Goal: Information Seeking & Learning: Learn about a topic

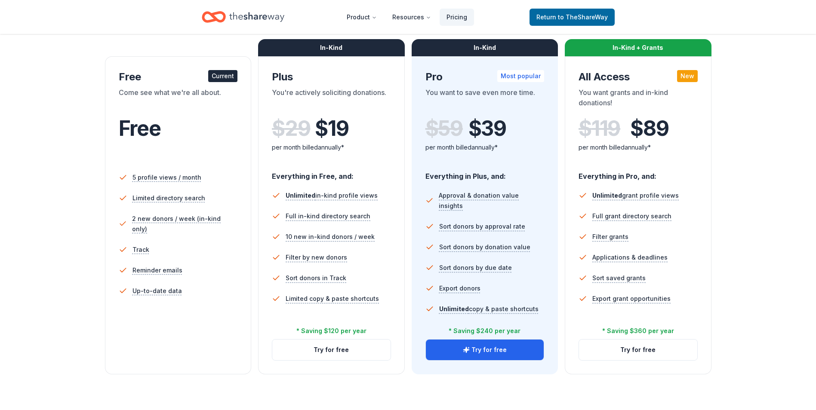
scroll to position [129, 0]
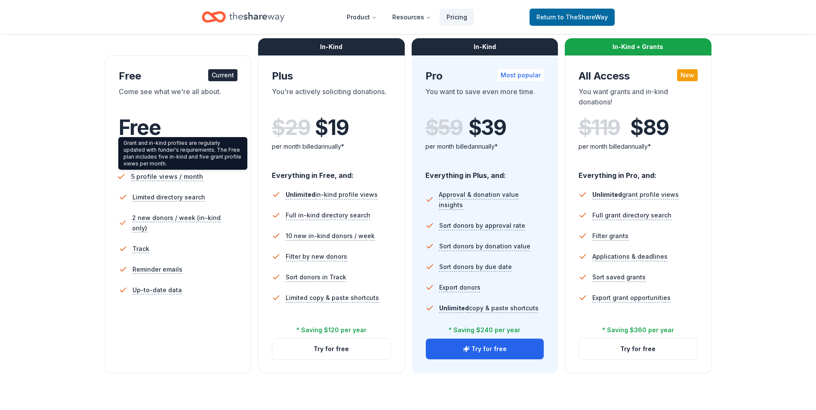
click at [143, 176] on span "5 profile views / month" at bounding box center [167, 176] width 72 height 11
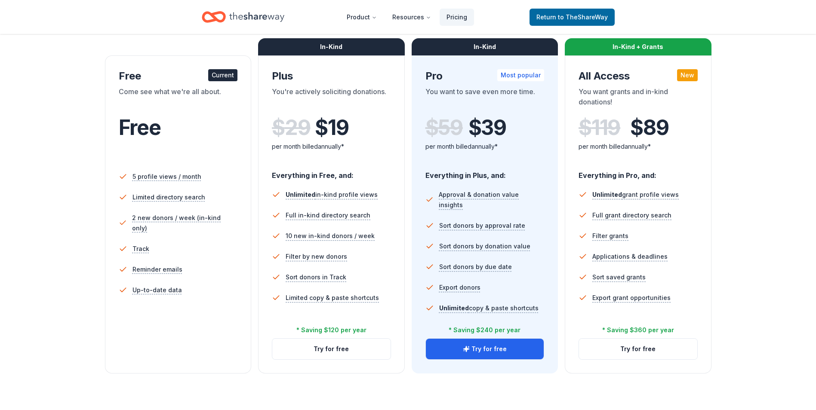
click at [225, 75] on div "Current" at bounding box center [222, 75] width 29 height 12
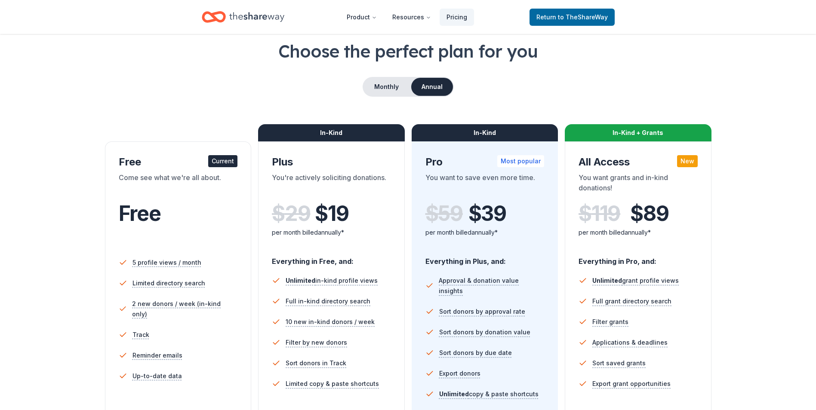
scroll to position [0, 0]
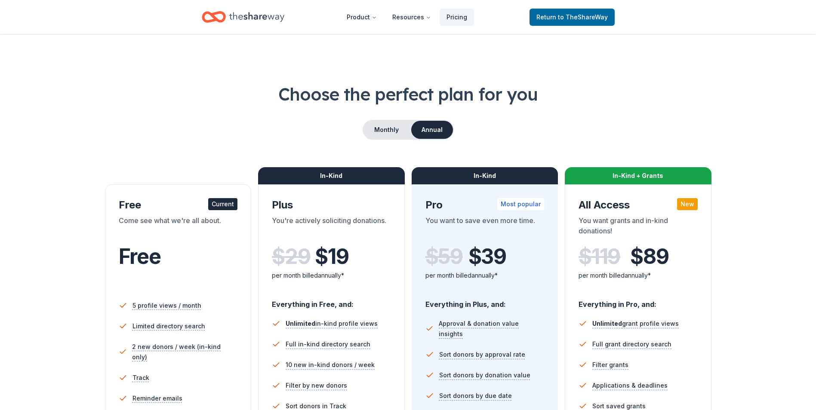
click at [238, 15] on icon "Home" at bounding box center [256, 17] width 55 height 18
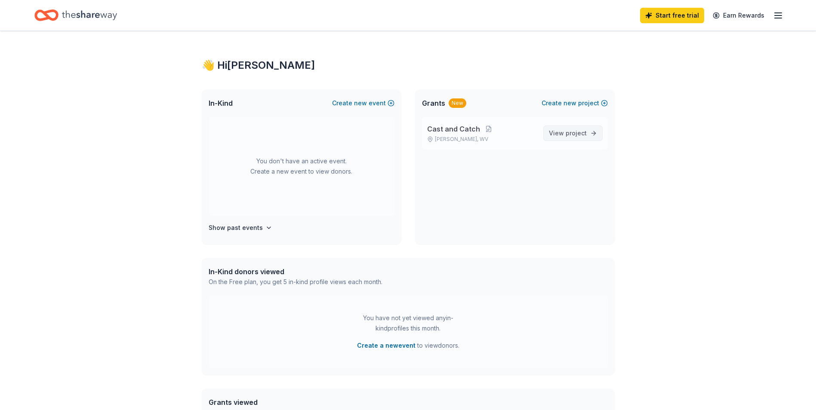
click at [582, 135] on span "project" at bounding box center [576, 132] width 21 height 7
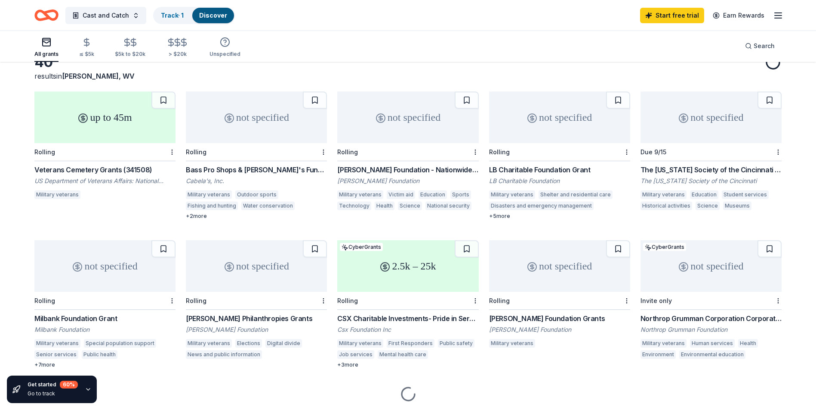
scroll to position [79, 0]
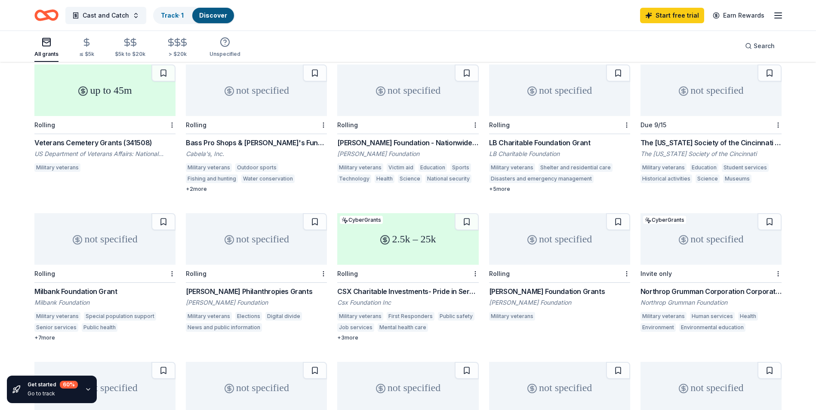
click at [88, 153] on div "US Department of Veterans Affairs: National Cemetery System" at bounding box center [104, 154] width 141 height 9
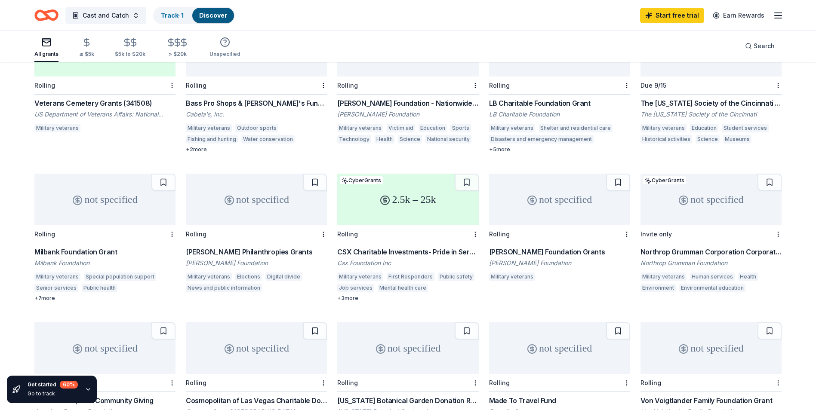
scroll to position [114, 0]
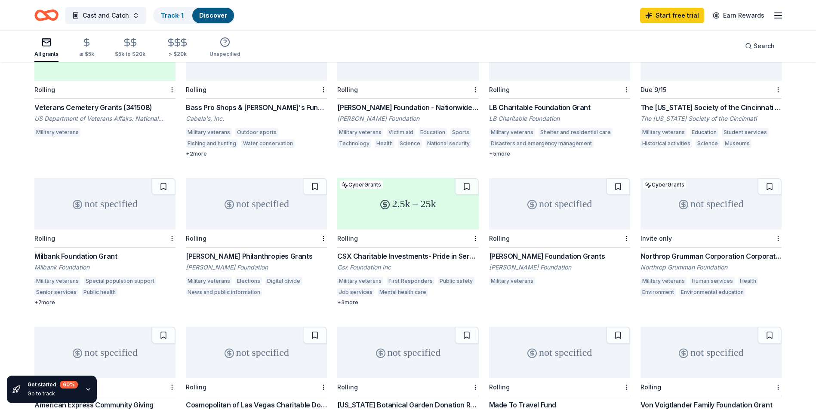
click at [414, 209] on div "2.5k – 25k" at bounding box center [407, 204] width 141 height 52
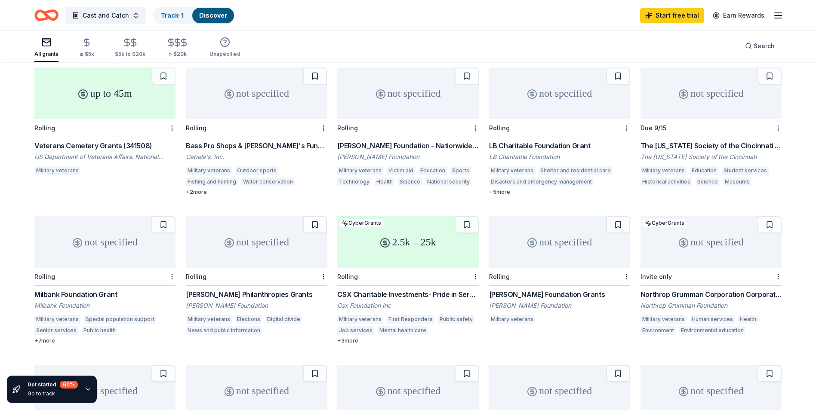
scroll to position [86, 0]
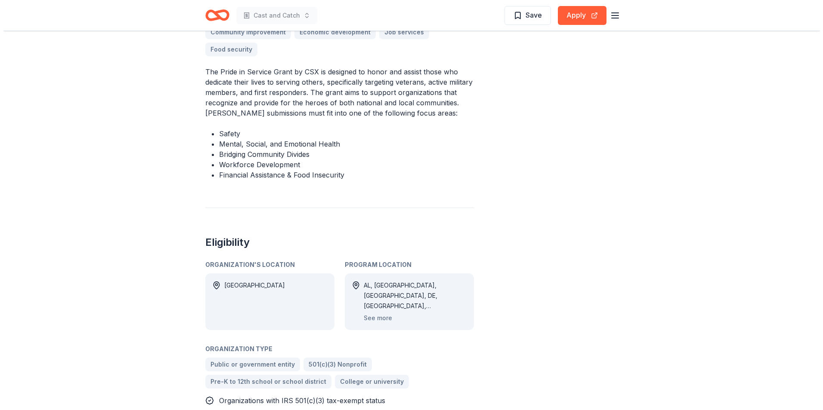
scroll to position [344, 0]
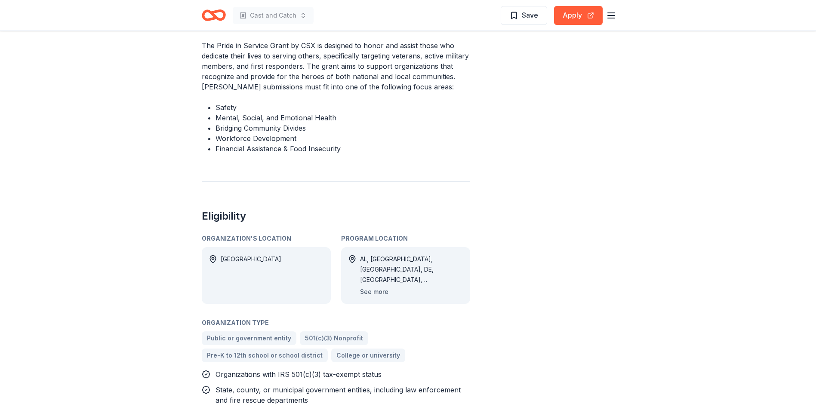
click at [379, 293] on button "See more" at bounding box center [374, 292] width 28 height 10
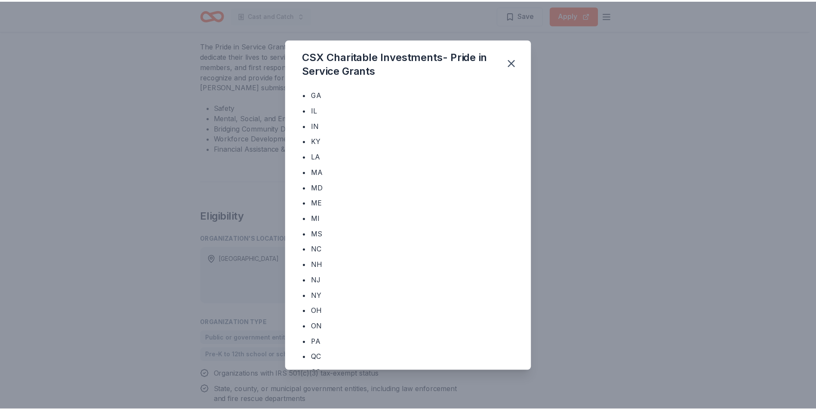
scroll to position [172, 0]
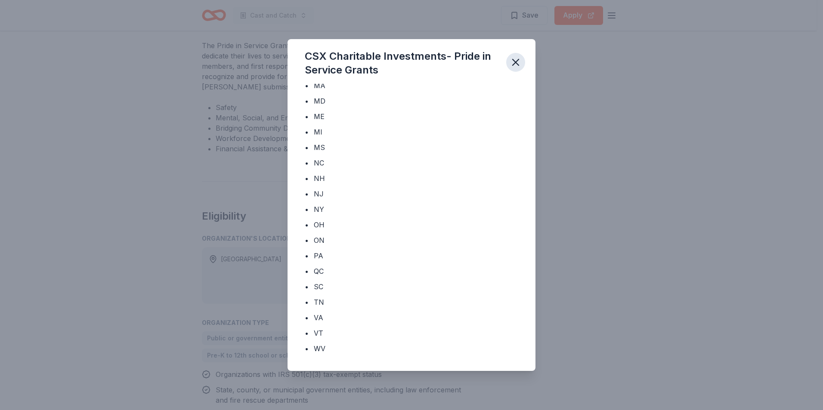
click at [516, 60] on icon "button" at bounding box center [515, 62] width 12 height 12
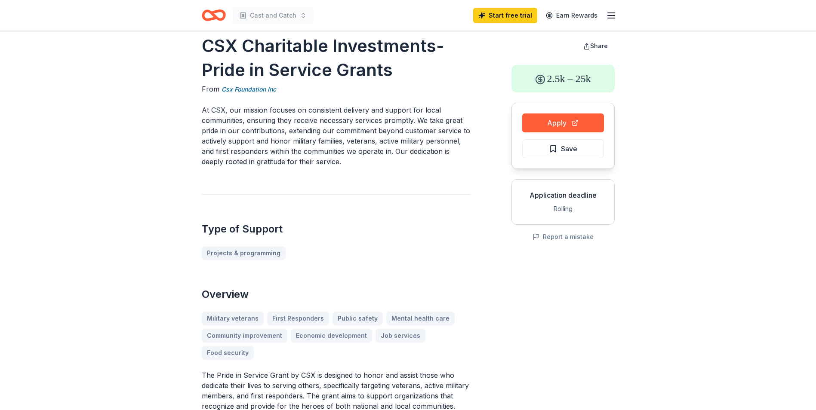
scroll to position [0, 0]
